Goal: Task Accomplishment & Management: Manage account settings

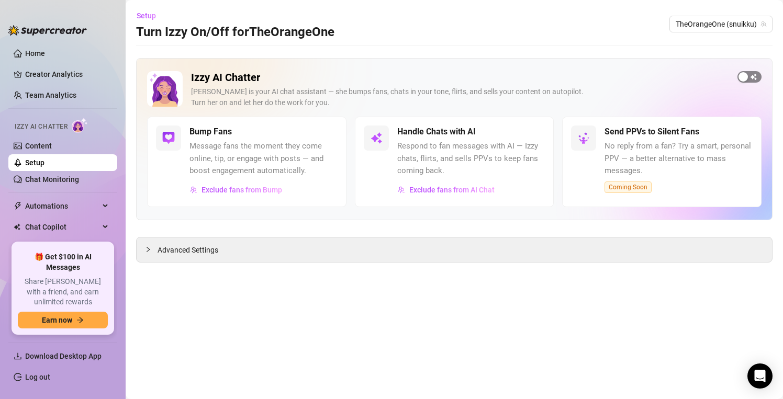
click at [757, 80] on span "button" at bounding box center [749, 77] width 24 height 12
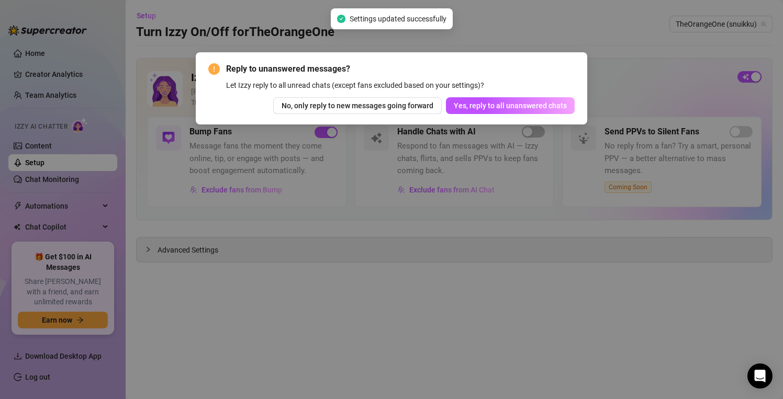
click at [507, 112] on button "Yes, reply to all unanswered chats" at bounding box center [510, 105] width 129 height 17
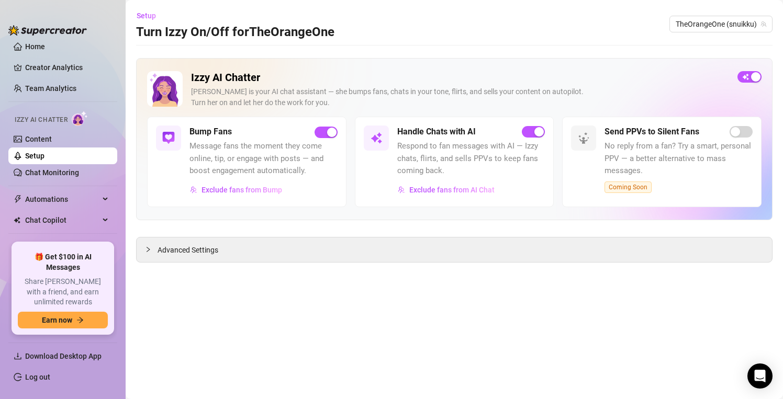
scroll to position [39, 0]
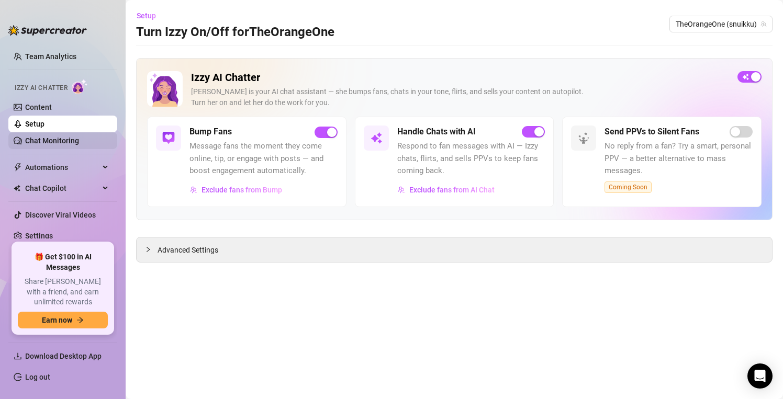
click at [65, 137] on link "Chat Monitoring" at bounding box center [52, 141] width 54 height 8
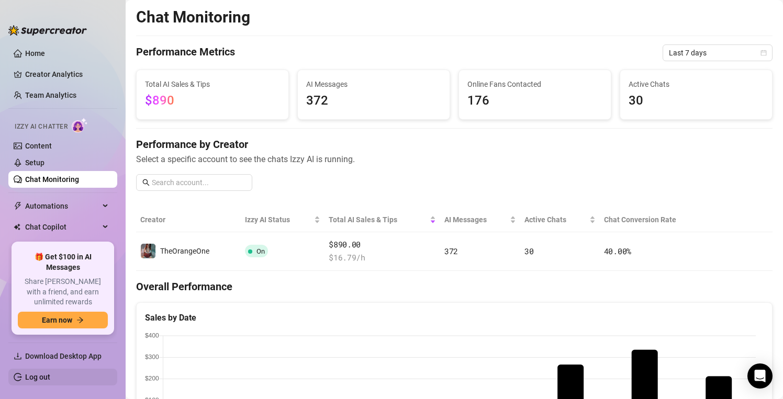
click at [40, 377] on link "Log out" at bounding box center [37, 377] width 25 height 8
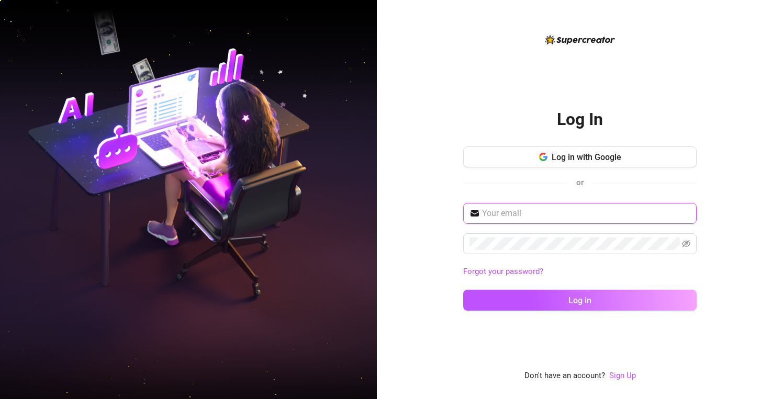
click at [531, 215] on input "text" at bounding box center [586, 213] width 208 height 13
type input "[EMAIL_ADDRESS][DOMAIN_NAME]"
click at [463, 290] on button "Log in" at bounding box center [579, 300] width 233 height 21
